Goal: Information Seeking & Learning: Learn about a topic

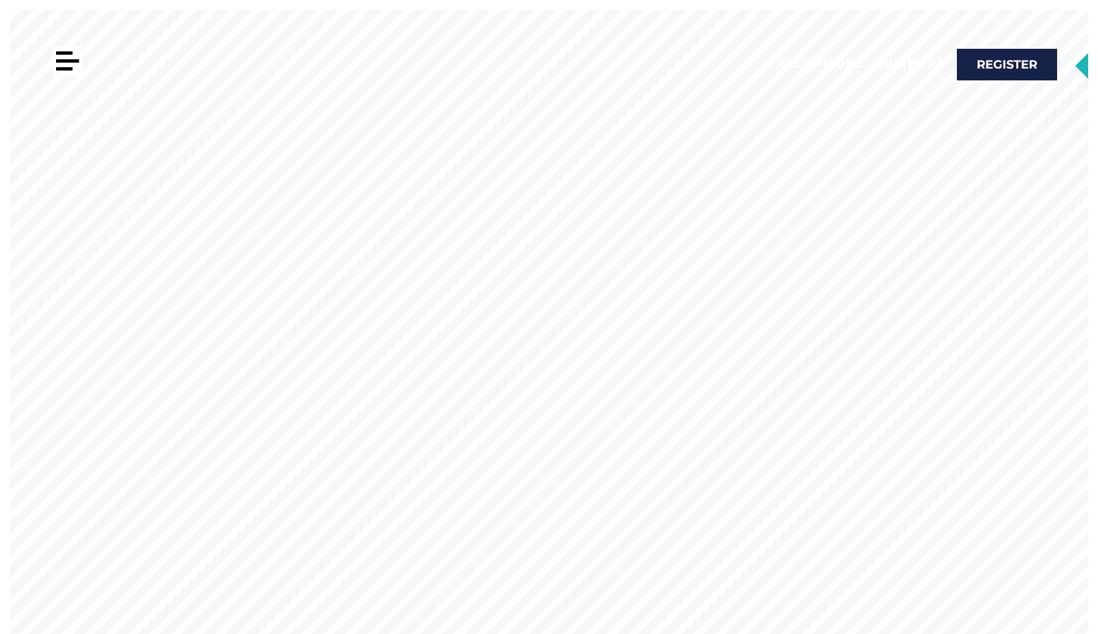
click at [57, 70] on div at bounding box center [64, 68] width 16 height 3
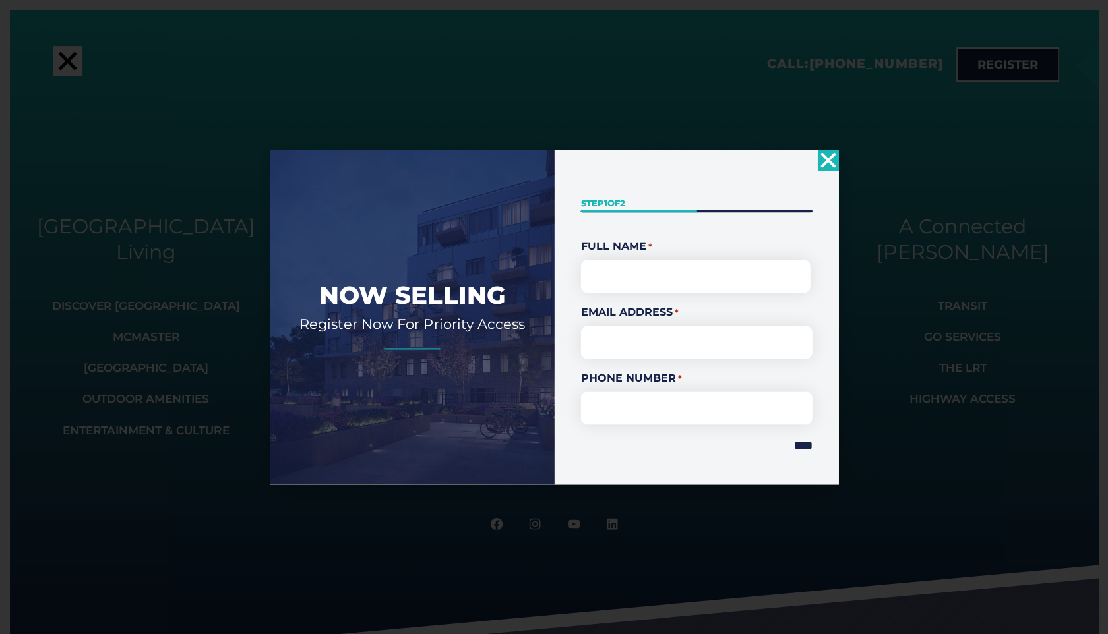
click at [63, 63] on div "Now Selling Register Now For Priority Access " * " indicates required fields St…" at bounding box center [554, 317] width 1108 height 634
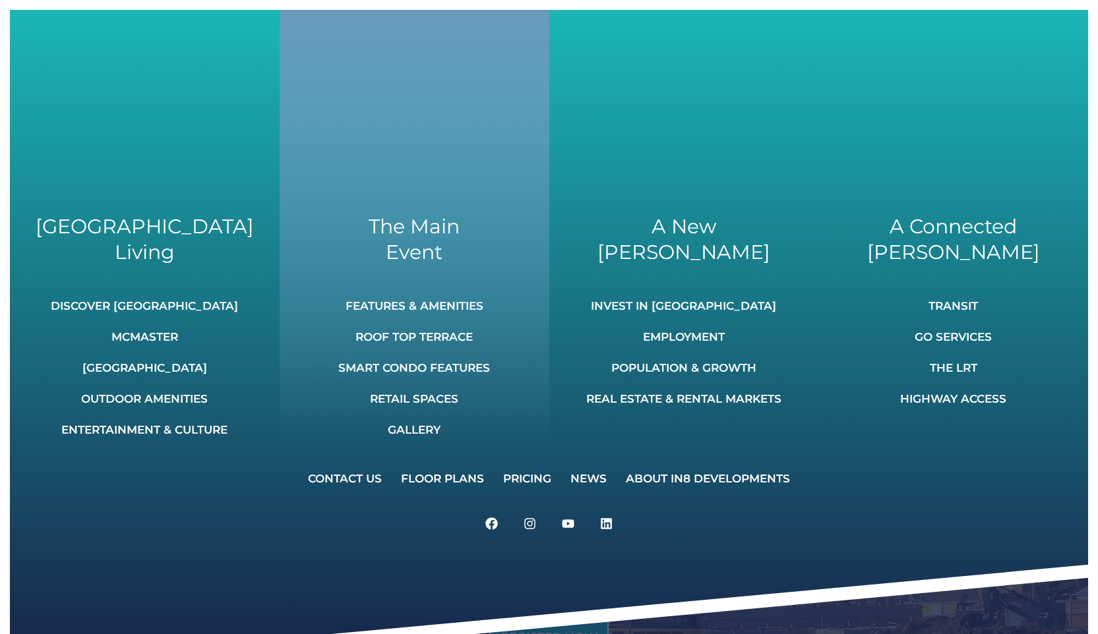
scroll to position [661, 0]
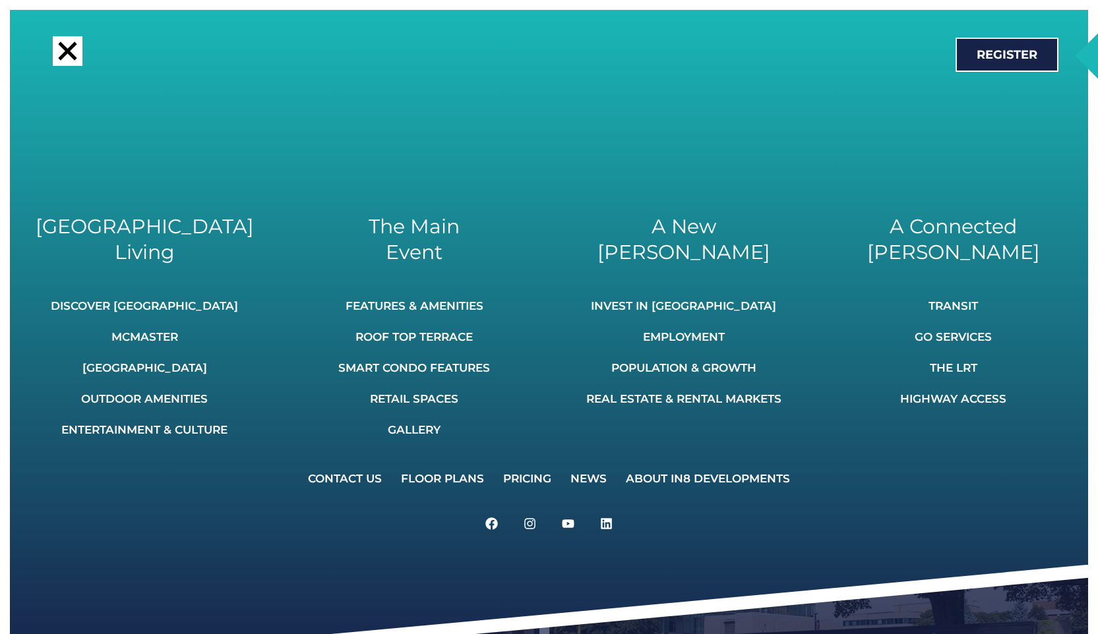
click at [75, 51] on div at bounding box center [68, 51] width 30 height 30
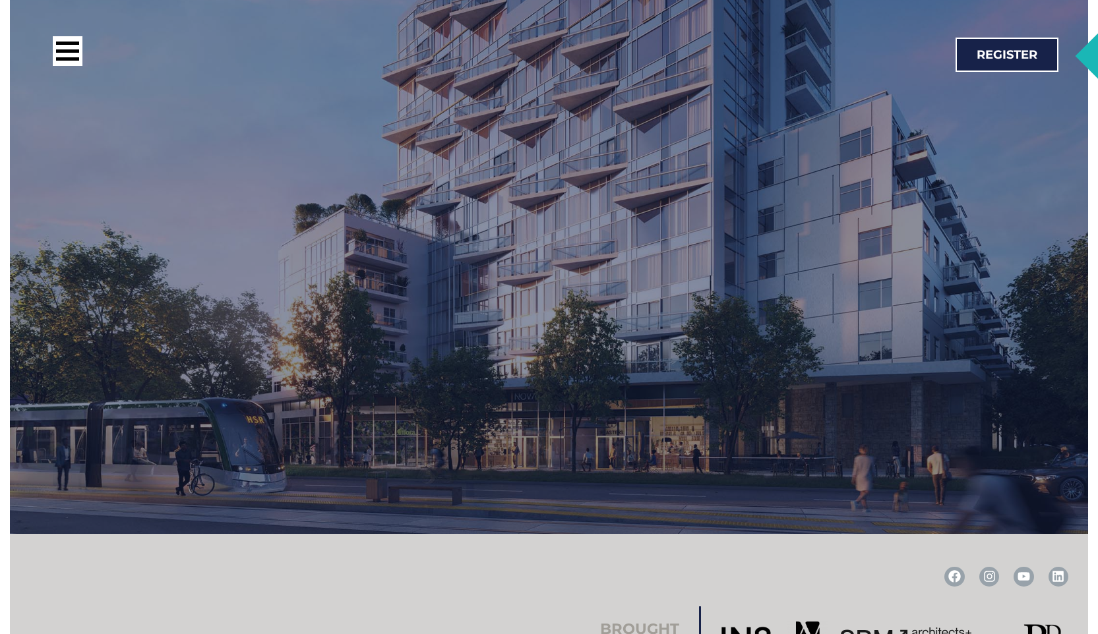
scroll to position [2697, 0]
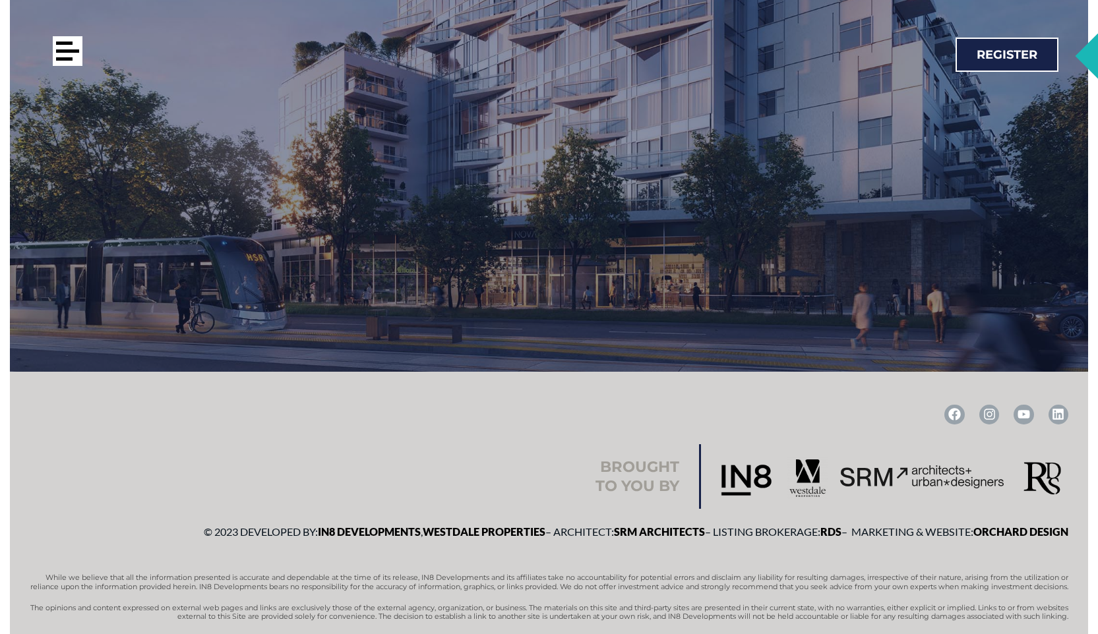
click at [71, 61] on div at bounding box center [64, 58] width 16 height 3
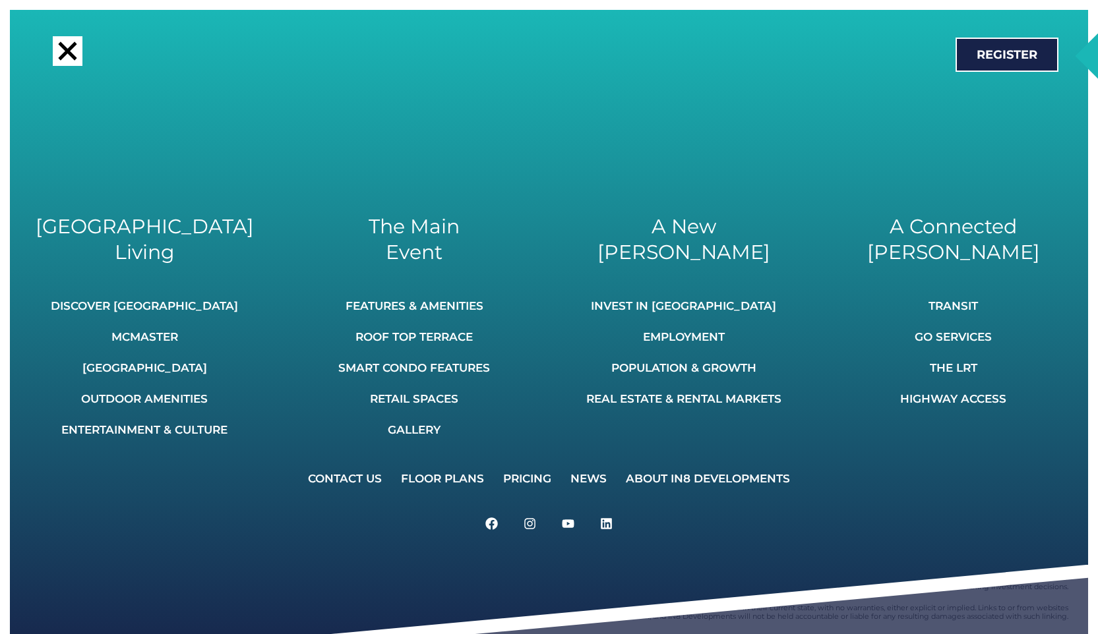
click at [68, 53] on div at bounding box center [67, 51] width 18 height 18
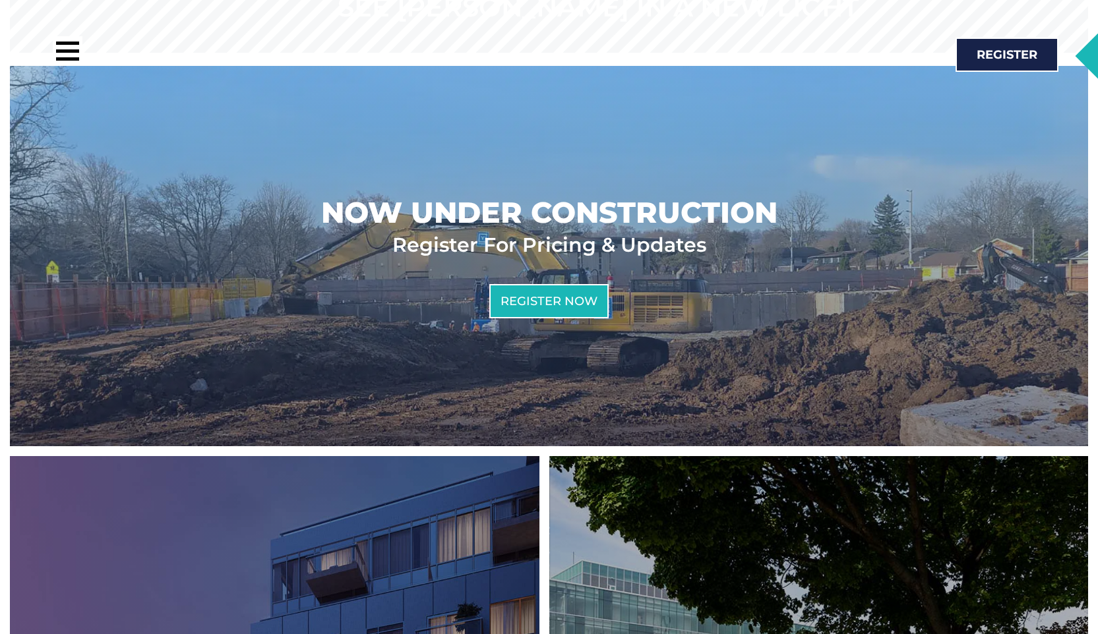
scroll to position [757, 0]
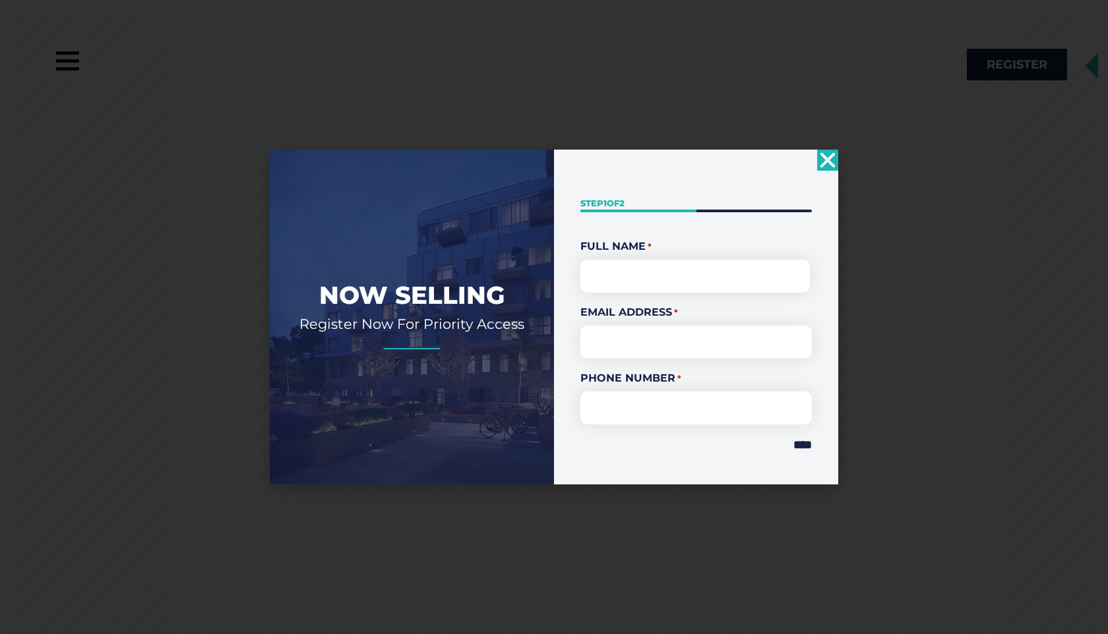
click at [830, 160] on icon "Close" at bounding box center [827, 160] width 21 height 21
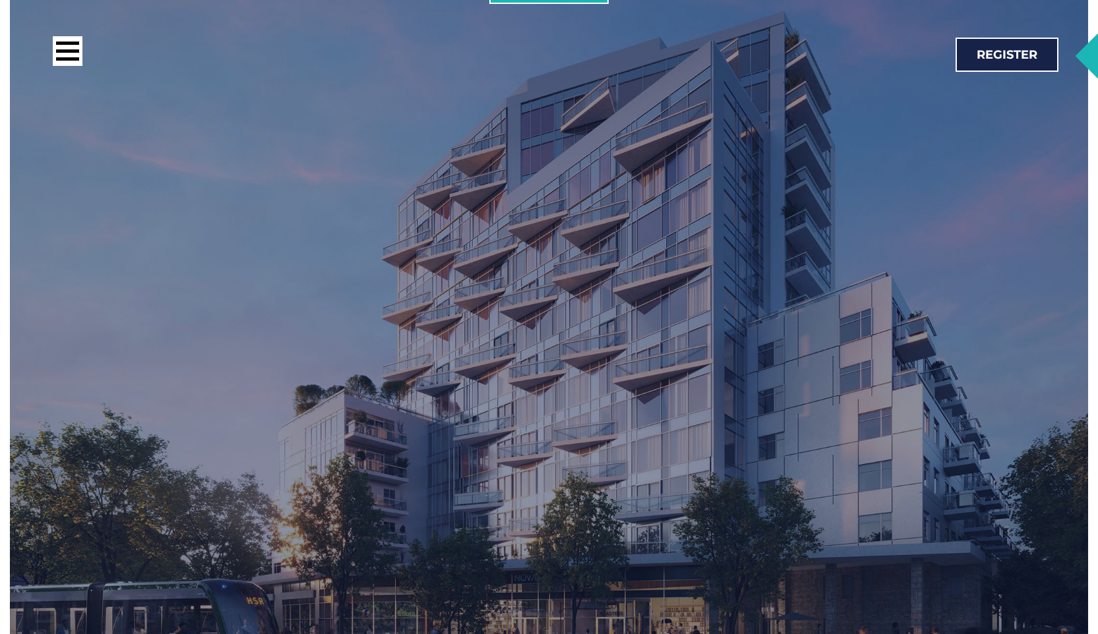
click at [525, 181] on div "NOW SELLING Studio, 1, 2, & 3 Bedrooms Register for floorplans & Pricing Regist…" at bounding box center [549, 303] width 956 height 823
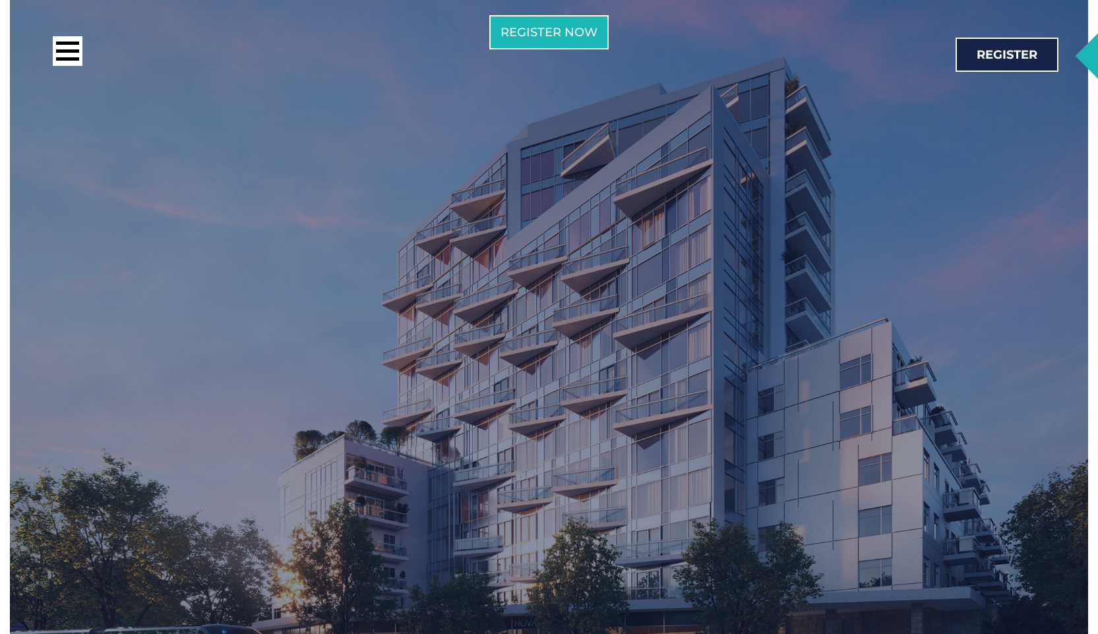
click at [525, 181] on div "NOW SELLING Studio, 1, 2, & 3 Bedrooms Register for floorplans & Pricing Regist…" at bounding box center [549, 348] width 956 height 823
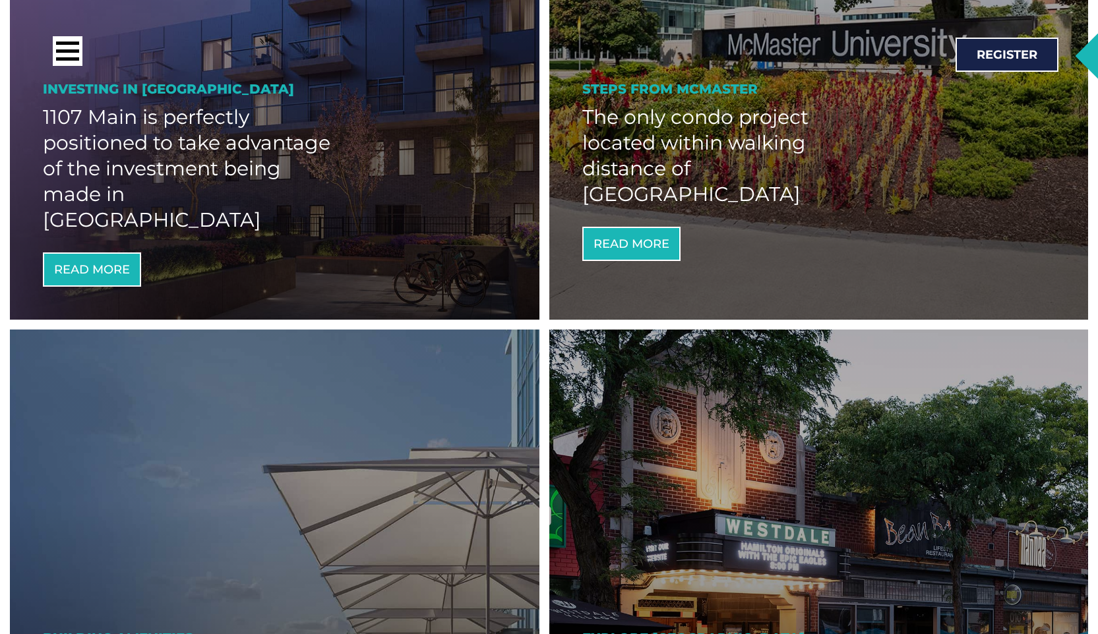
scroll to position [1264, 0]
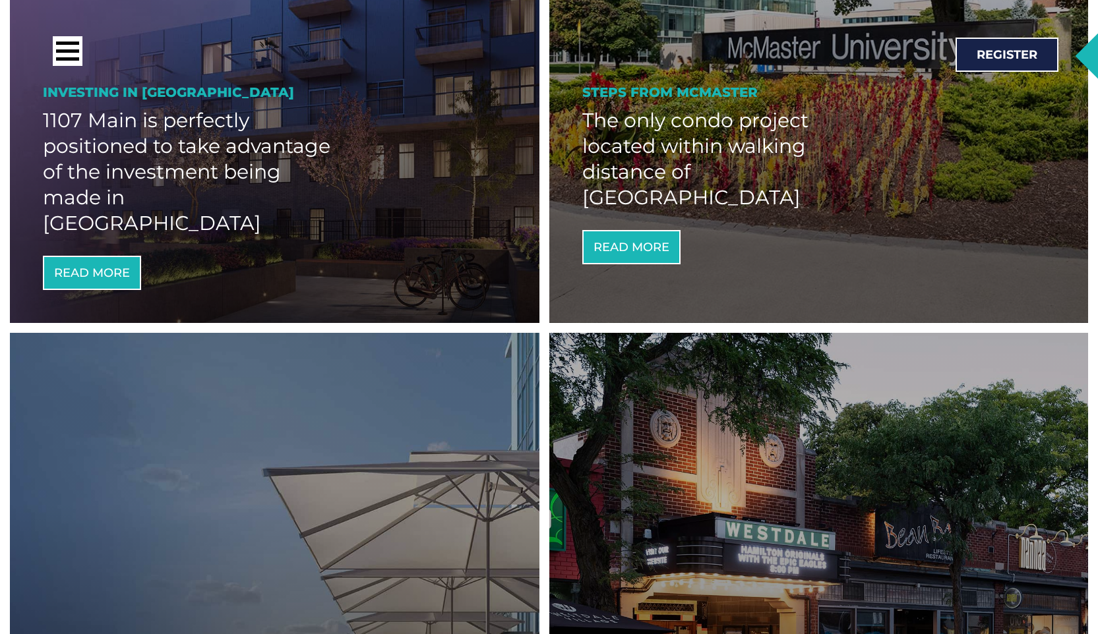
drag, startPoint x: 205, startPoint y: 170, endPoint x: 195, endPoint y: 171, distance: 9.9
click at [205, 171] on h2 "1107 Main is perfectly positioned to take advantage of the investment being mad…" at bounding box center [191, 171] width 297 height 129
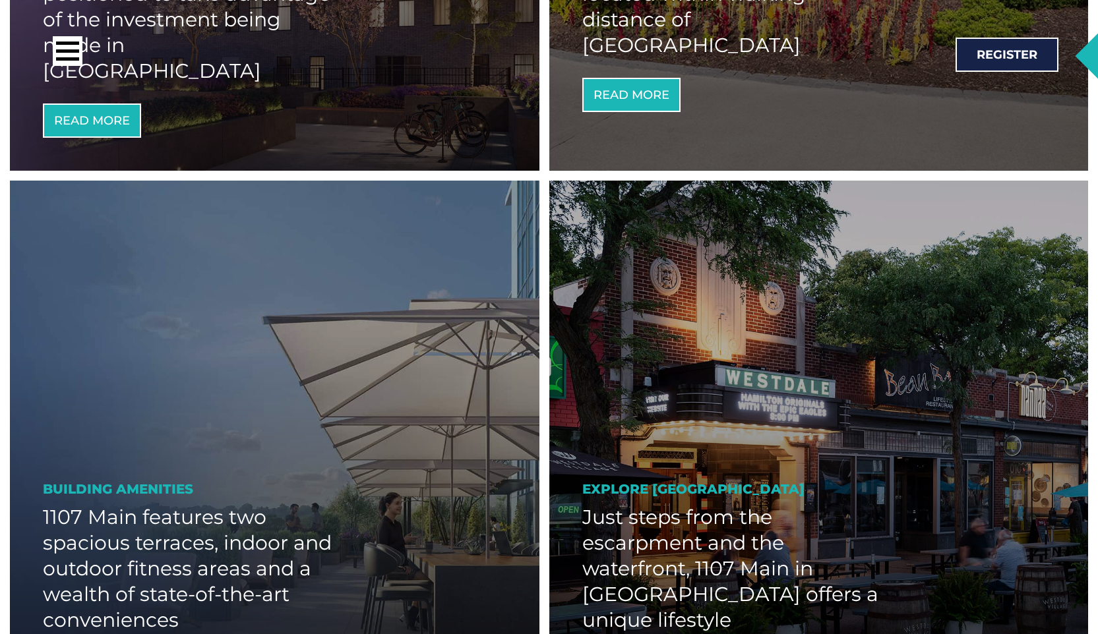
scroll to position [1730, 0]
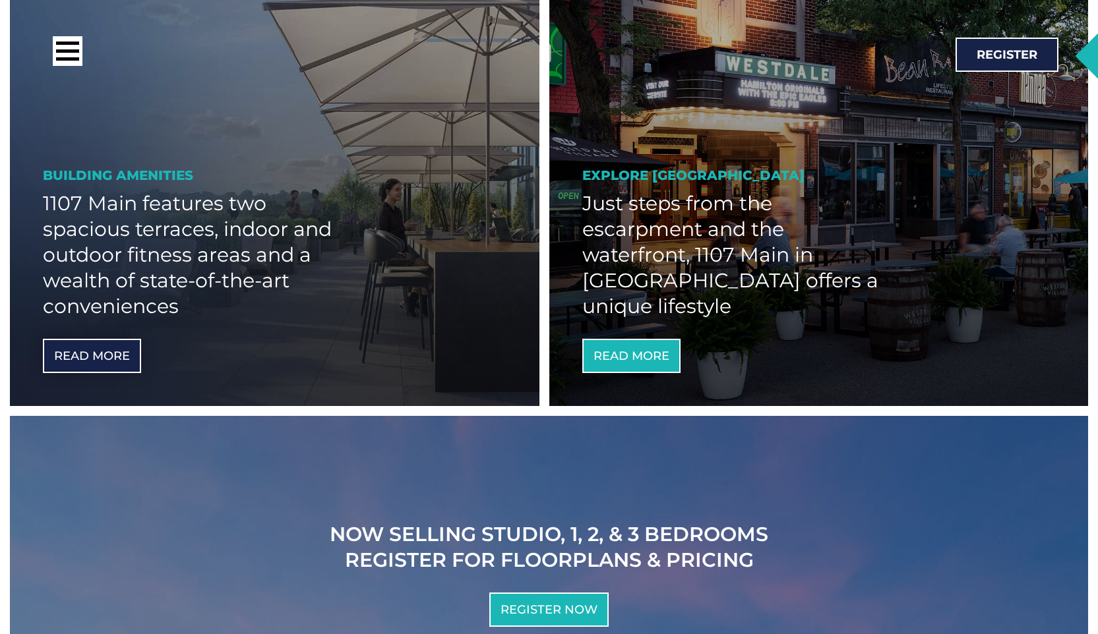
click at [94, 339] on link "Read More" at bounding box center [92, 356] width 98 height 34
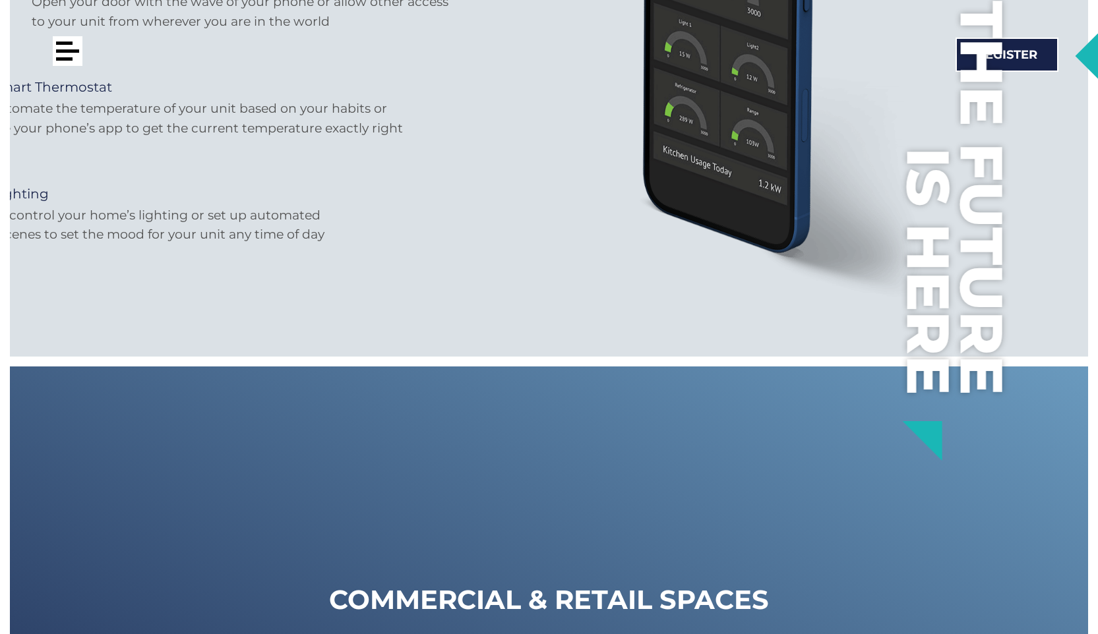
scroll to position [7314, 0]
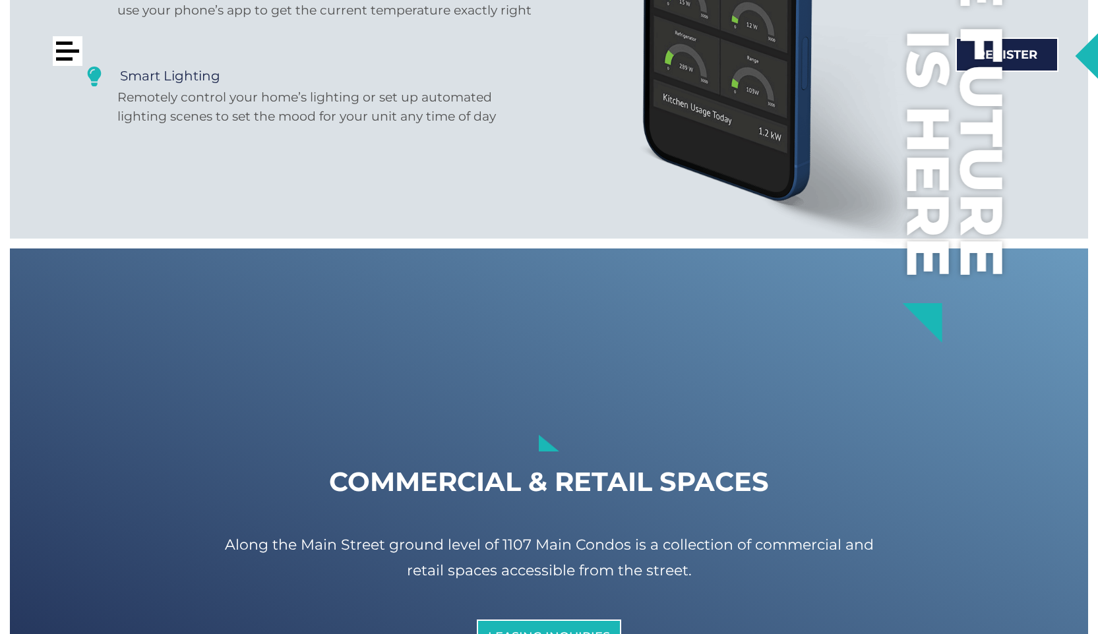
click at [60, 58] on div at bounding box center [64, 58] width 16 height 3
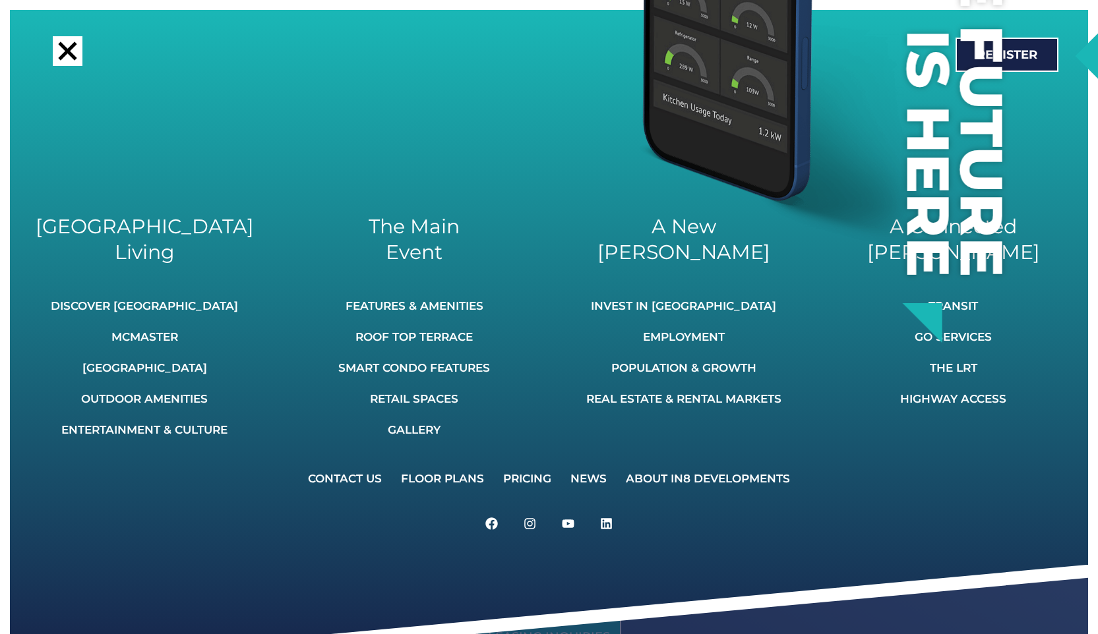
click at [74, 52] on div at bounding box center [68, 51] width 30 height 30
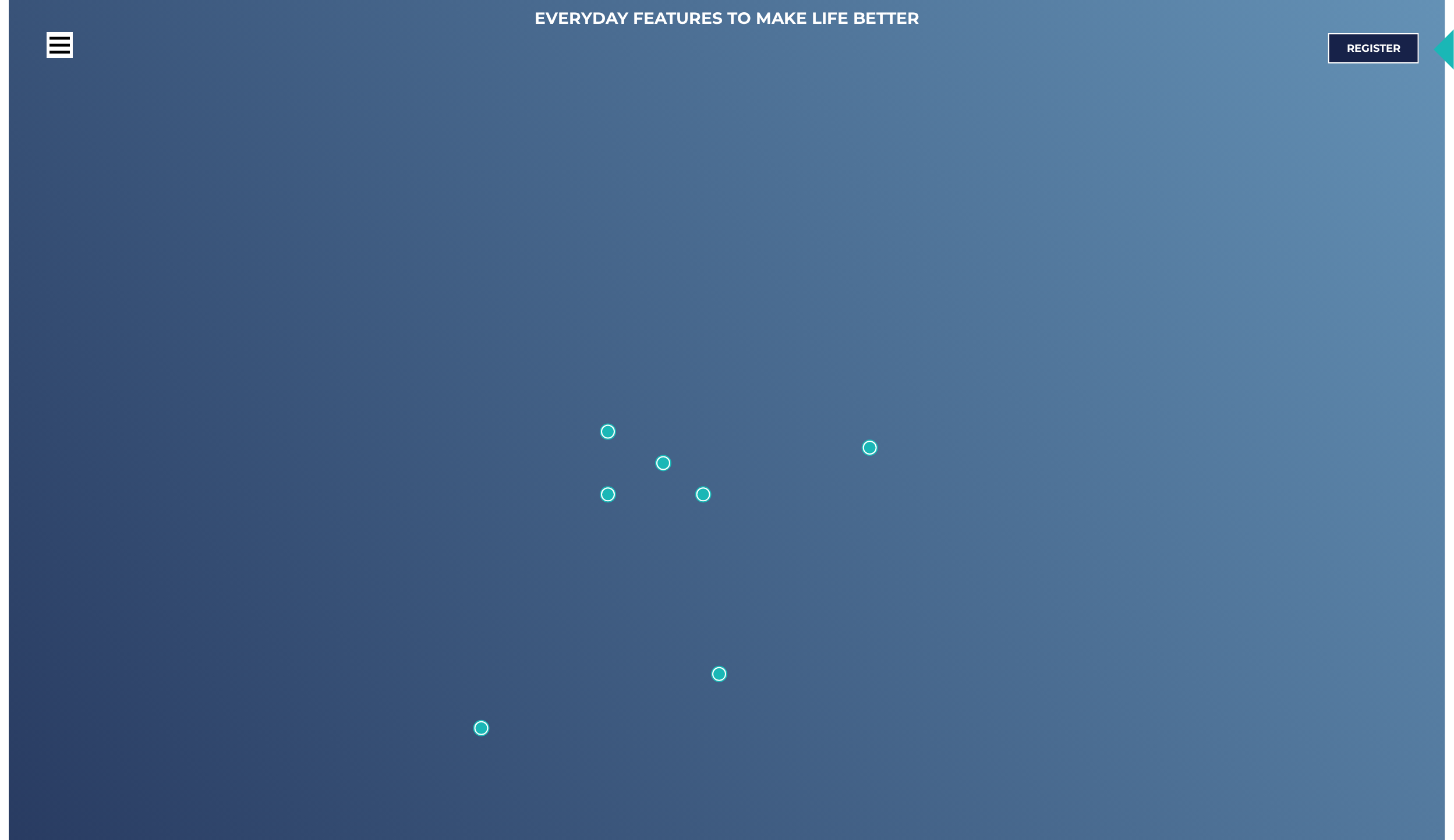
scroll to position [4487, 0]
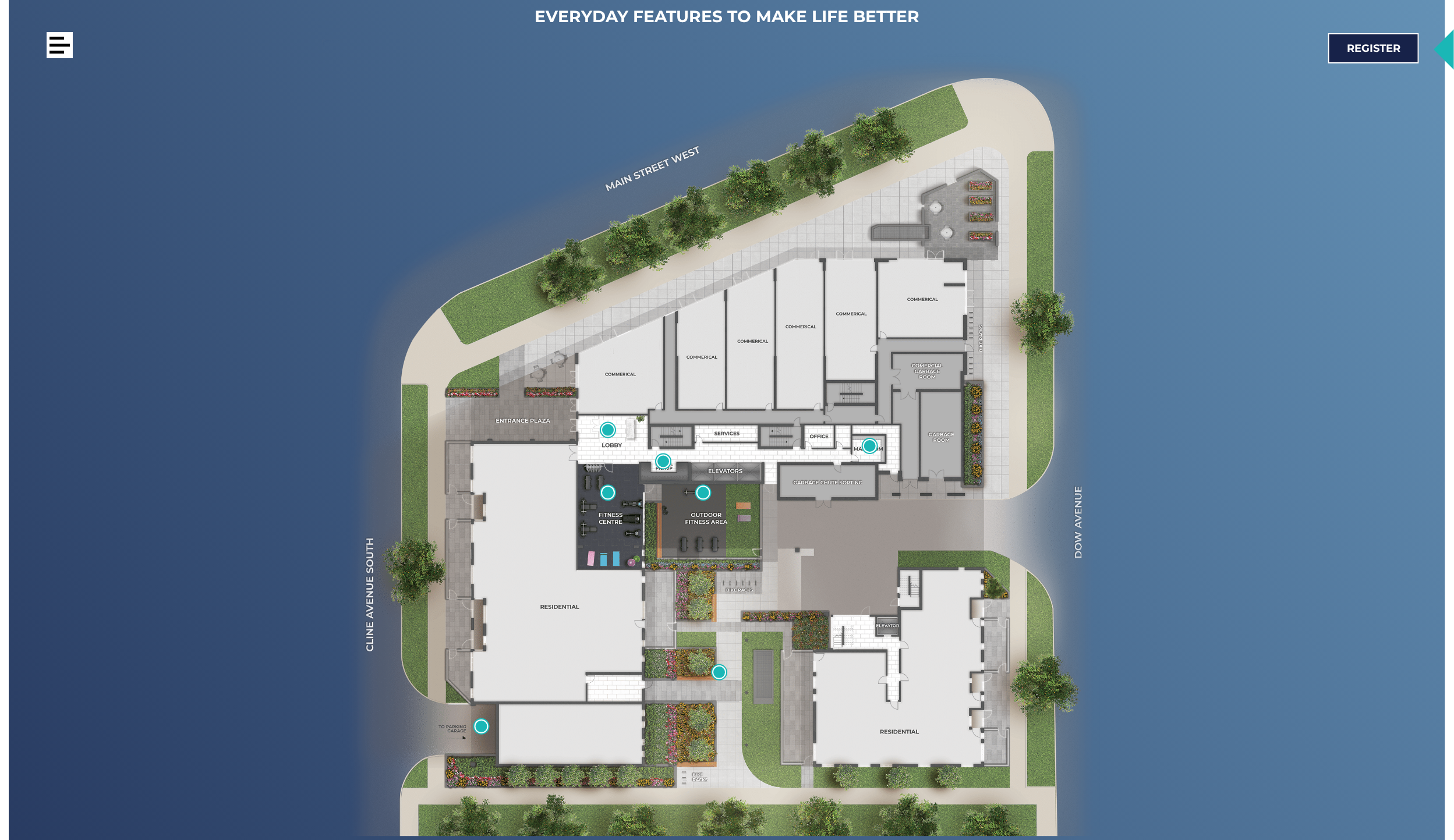
click at [62, 52] on div at bounding box center [57, 51] width 14 height 3
